Goal: Information Seeking & Learning: Find specific fact

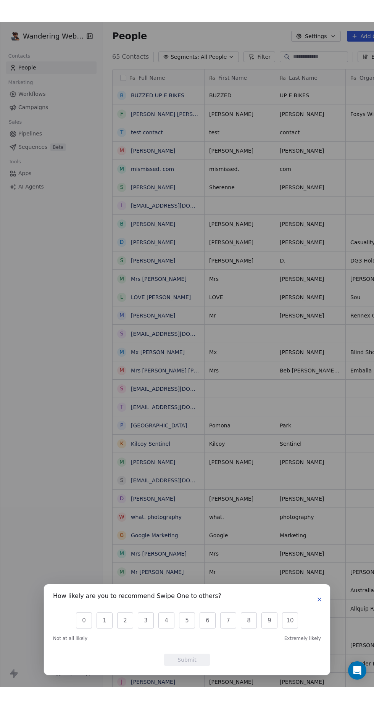
scroll to position [665, 314]
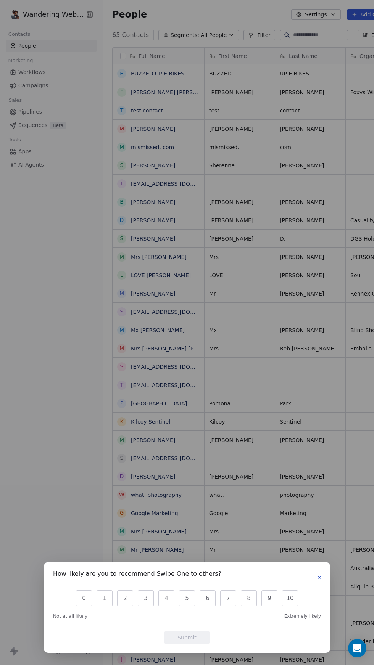
click at [319, 577] on icon "button" at bounding box center [319, 577] width 3 height 3
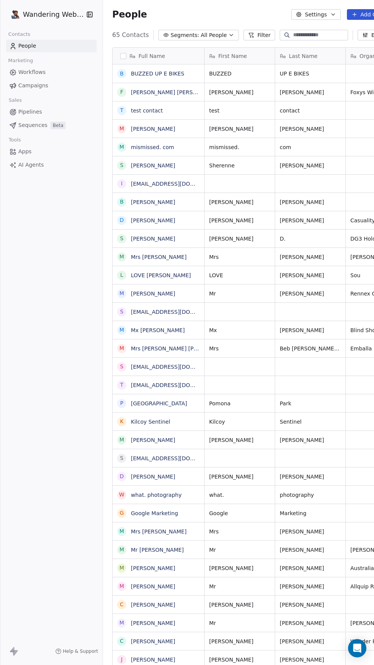
click at [152, 92] on link "[PERSON_NAME] [PERSON_NAME]" at bounding box center [176, 92] width 90 height 6
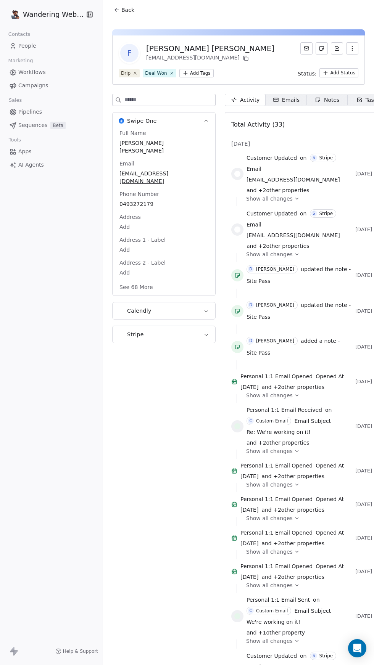
click at [325, 96] on div "Notes" at bounding box center [327, 100] width 24 height 8
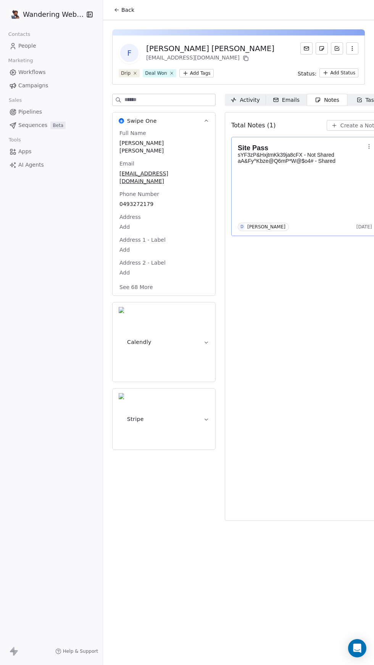
click at [309, 151] on h1 "Site Pass" at bounding box center [301, 148] width 127 height 8
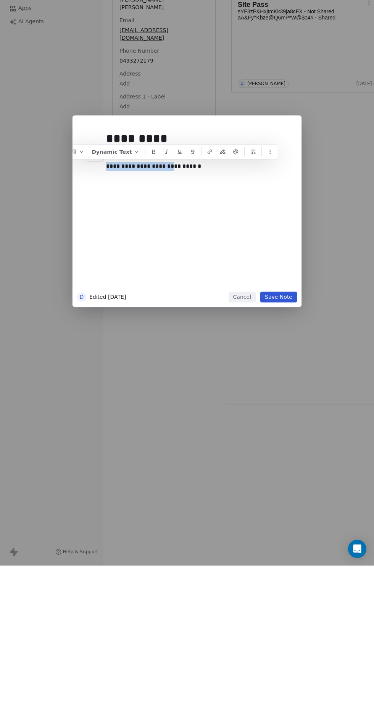
copy div "**********"
